Goal: Find specific page/section

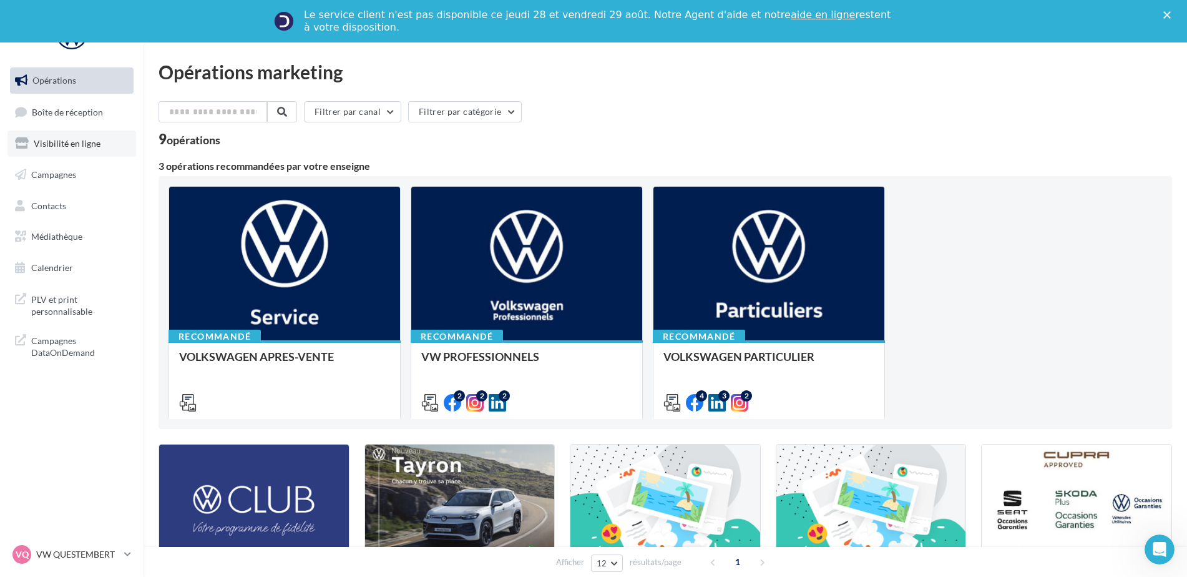
click at [72, 150] on link "Visibilité en ligne" at bounding box center [71, 143] width 129 height 26
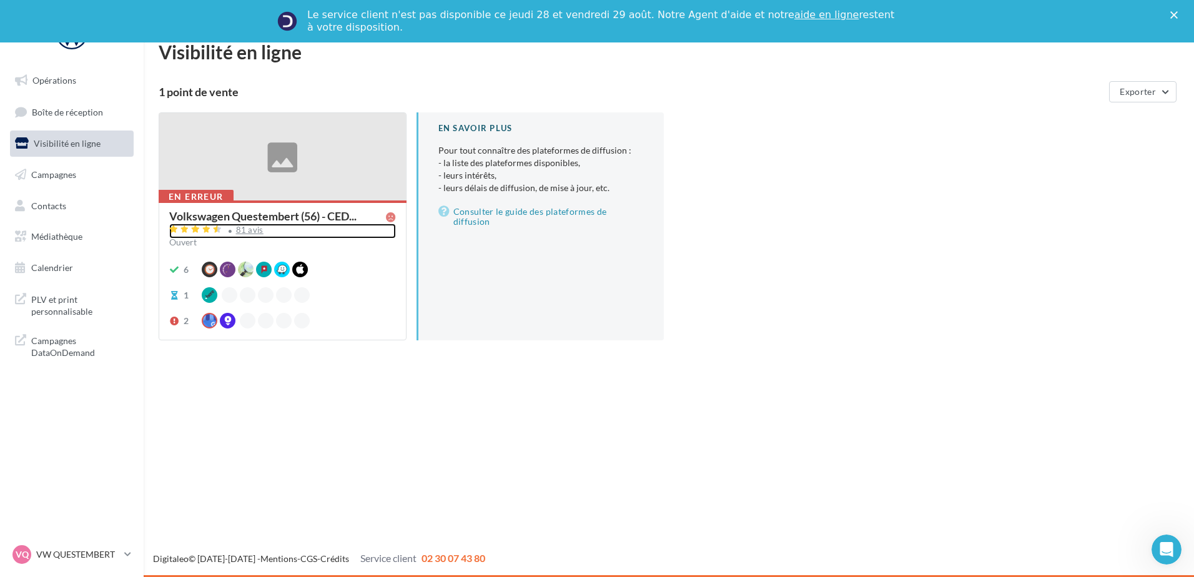
click at [253, 235] on div "81 avis" at bounding box center [282, 230] width 227 height 15
